Goal: Task Accomplishment & Management: Complete application form

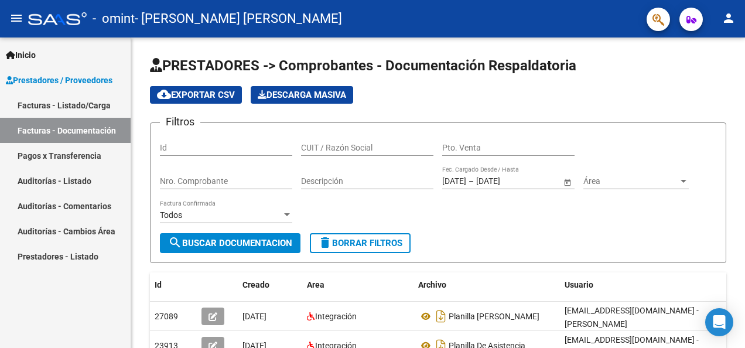
scroll to position [108, 0]
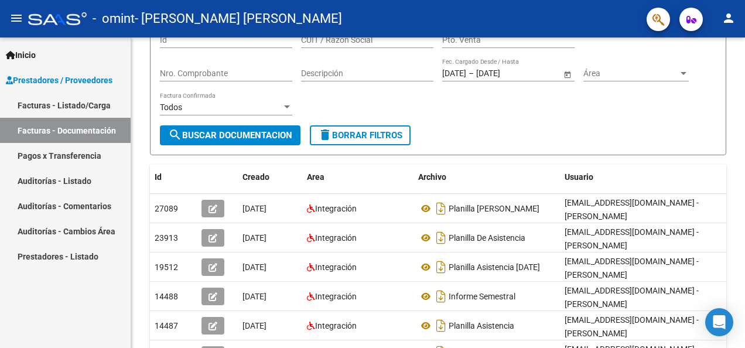
click at [53, 137] on link "Facturas - Documentación" at bounding box center [65, 130] width 131 height 25
click at [50, 101] on link "Facturas - Listado/Carga" at bounding box center [65, 105] width 131 height 25
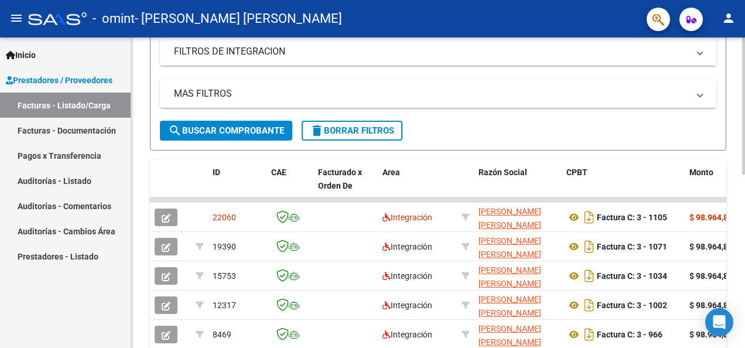
click at [737, 194] on div "Video tutorial PRESTADORES -> Listado de CPBTs Emitidos por Prestadores / Prove…" at bounding box center [439, 161] width 617 height 694
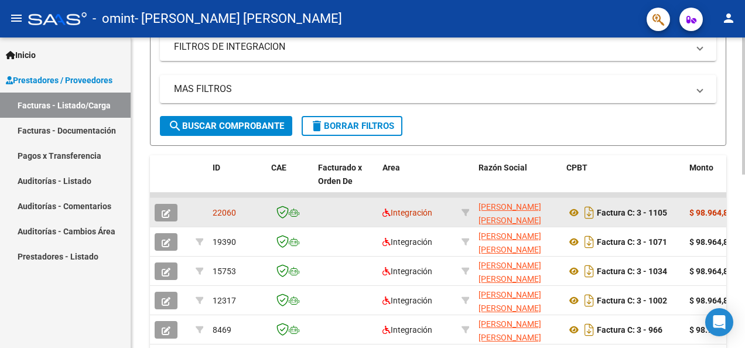
click at [713, 218] on datatable-body-cell "$ 98.964,88" at bounding box center [720, 212] width 70 height 29
click at [707, 211] on strong "$ 98.964,88" at bounding box center [710, 212] width 43 height 9
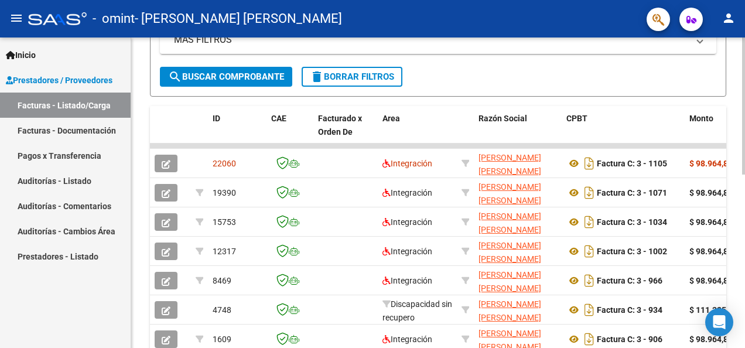
scroll to position [268, 0]
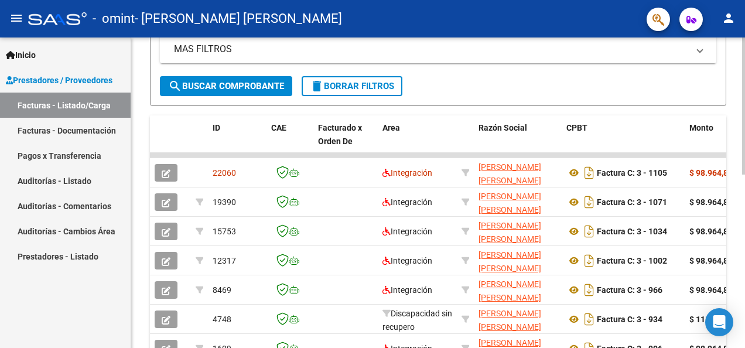
click at [745, 227] on html "menu - omint - [PERSON_NAME] [PERSON_NAME] person Inicio Instructivos Contacto …" at bounding box center [372, 174] width 745 height 348
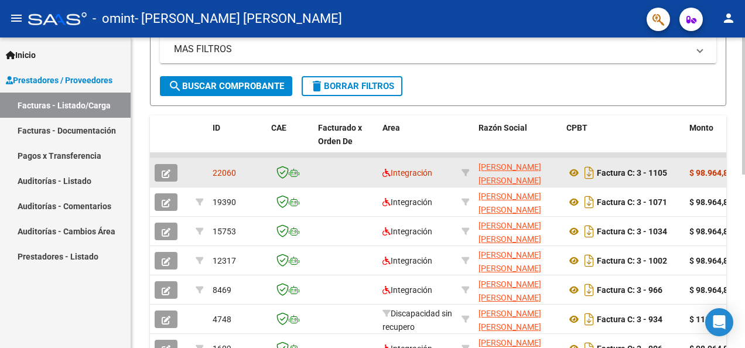
click at [718, 177] on div "$ 98.964,88" at bounding box center [719, 172] width 61 height 13
click at [171, 168] on button "button" at bounding box center [166, 173] width 23 height 18
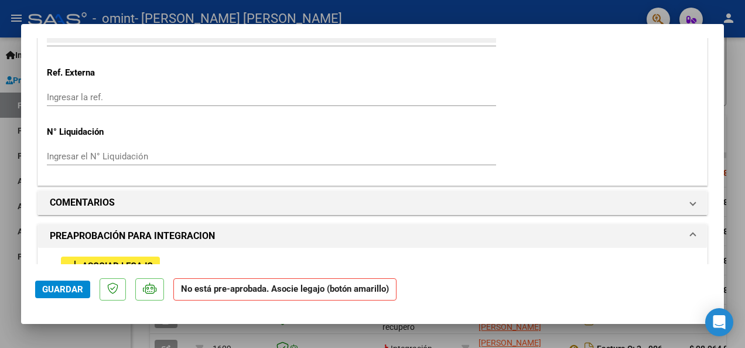
scroll to position [894, 0]
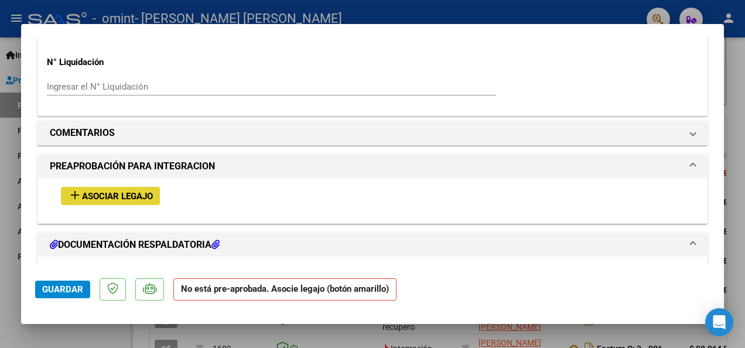
click at [88, 202] on button "add Asociar Legajo" at bounding box center [110, 196] width 99 height 18
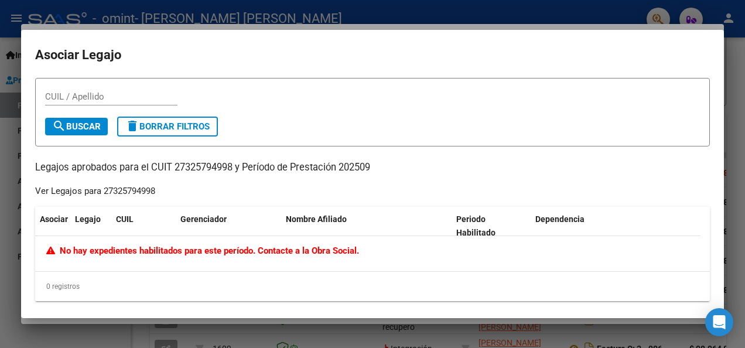
scroll to position [6, 0]
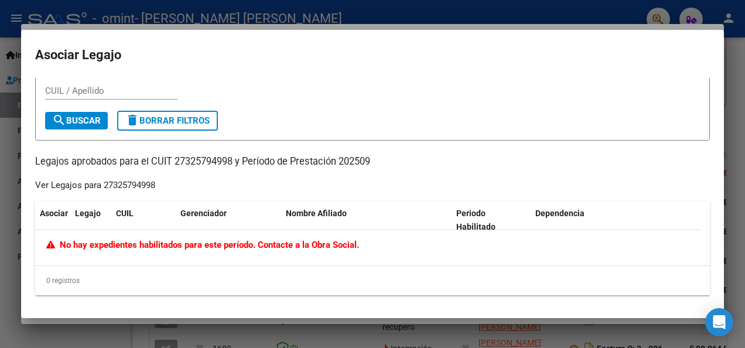
click at [736, 111] on div at bounding box center [372, 174] width 745 height 348
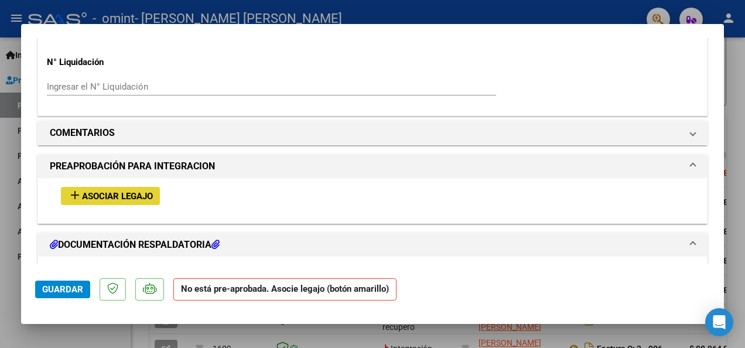
click at [128, 194] on span "Asociar Legajo" at bounding box center [117, 196] width 71 height 11
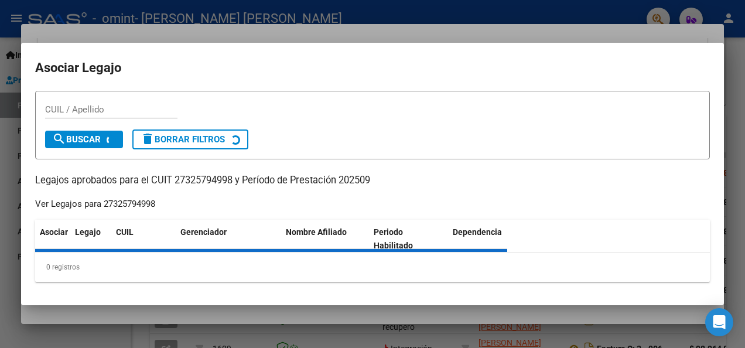
click at [128, 194] on div "CUIL / Apellido search Buscar delete Borrar Filtros Legajos aprobados para el C…" at bounding box center [372, 187] width 675 height 192
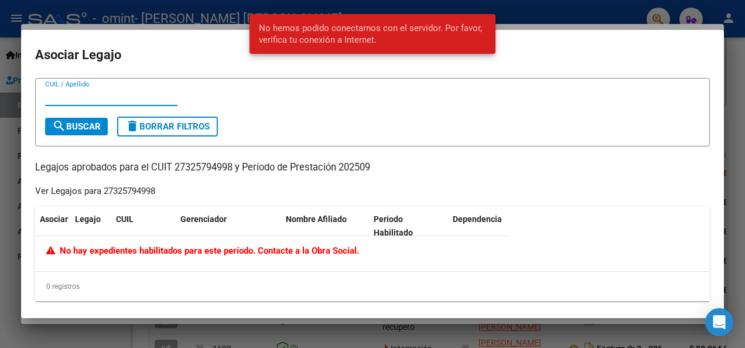
click at [725, 45] on div at bounding box center [372, 174] width 745 height 348
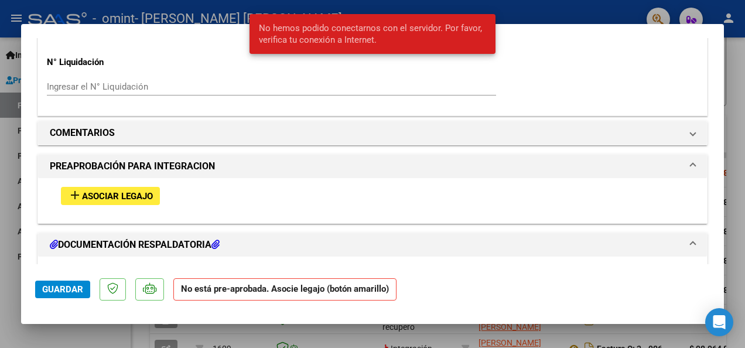
click at [739, 102] on div at bounding box center [372, 174] width 745 height 348
type input "$ 0,00"
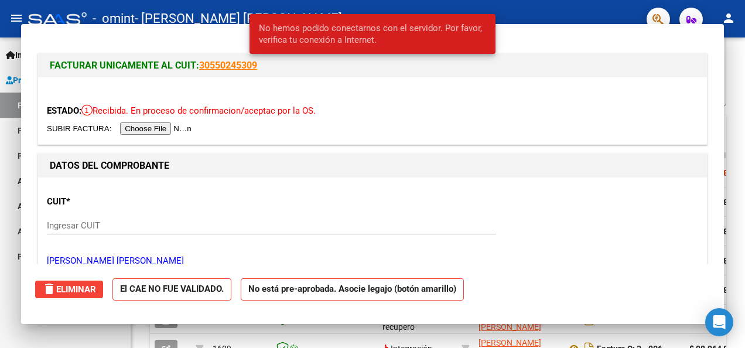
scroll to position [268, 0]
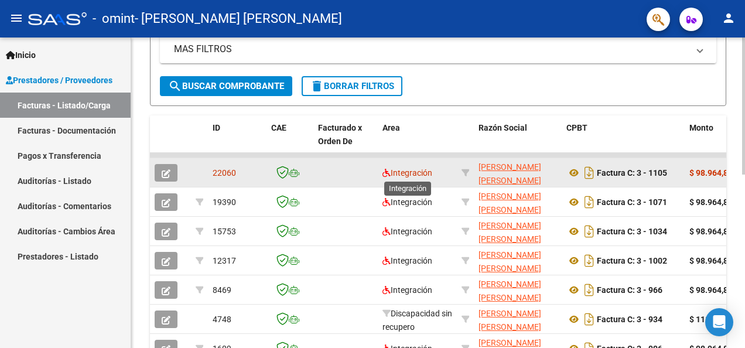
click at [411, 173] on span "Integración" at bounding box center [408, 172] width 50 height 9
click at [228, 173] on span "22060" at bounding box center [224, 172] width 23 height 9
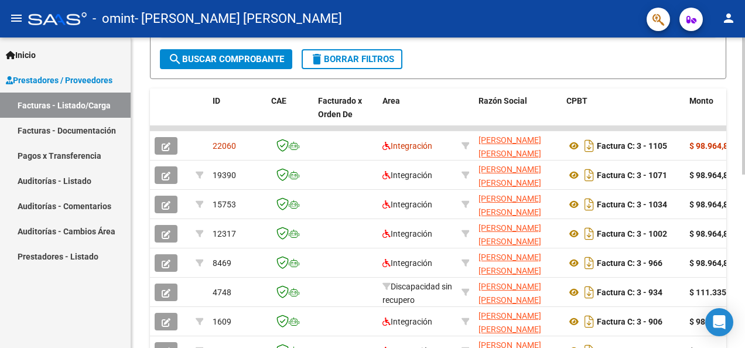
scroll to position [294, 0]
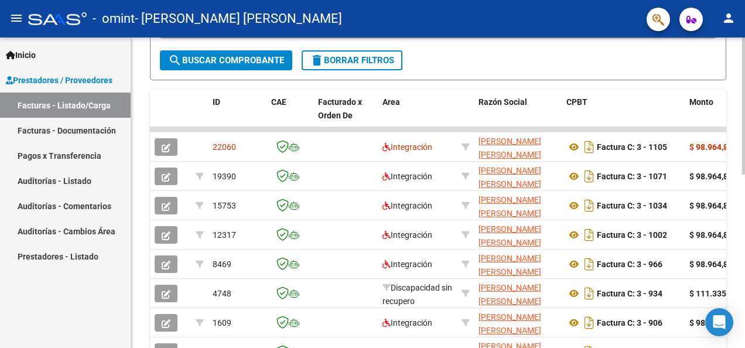
click at [745, 200] on html "menu - omint - [PERSON_NAME] [PERSON_NAME] person Inicio Instructivos Contacto …" at bounding box center [372, 174] width 745 height 348
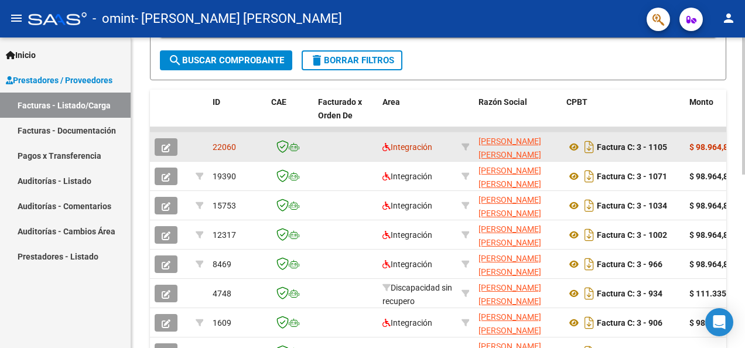
click at [705, 145] on strong "$ 98.964,88" at bounding box center [710, 146] width 43 height 9
click at [627, 144] on strong "Factura C: 3 - 1105" at bounding box center [632, 146] width 70 height 9
click at [169, 152] on button "button" at bounding box center [166, 147] width 23 height 18
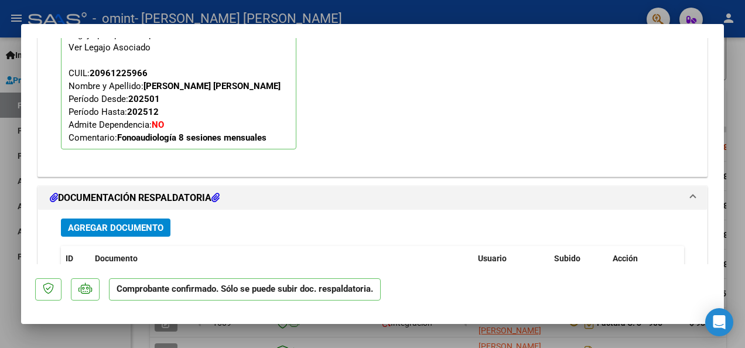
scroll to position [1392, 0]
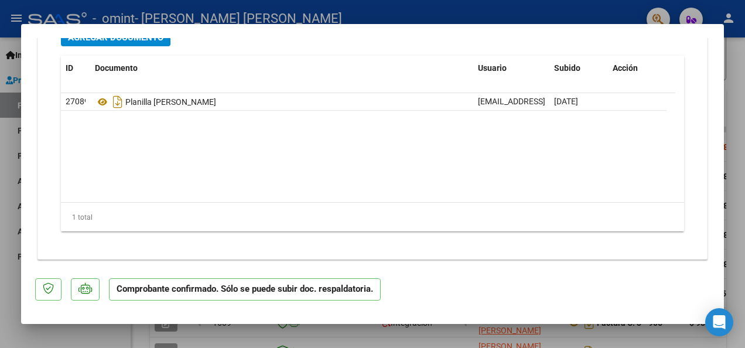
click at [738, 95] on div at bounding box center [372, 174] width 745 height 348
type input "$ 0,00"
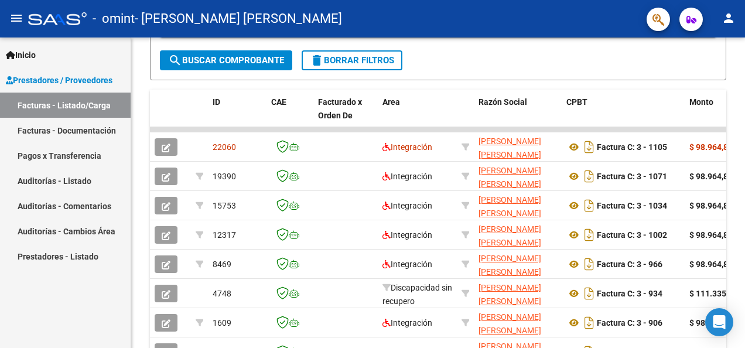
scroll to position [294, 0]
